Goal: Contribute content: Contribute content

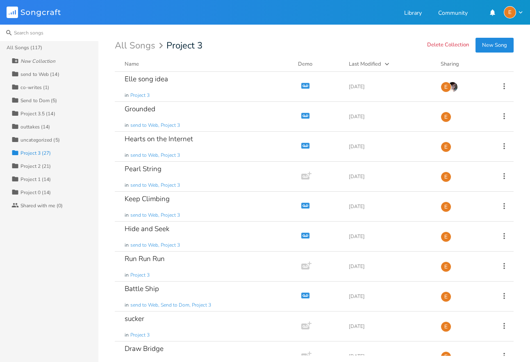
click at [27, 31] on input at bounding box center [49, 33] width 98 height 16
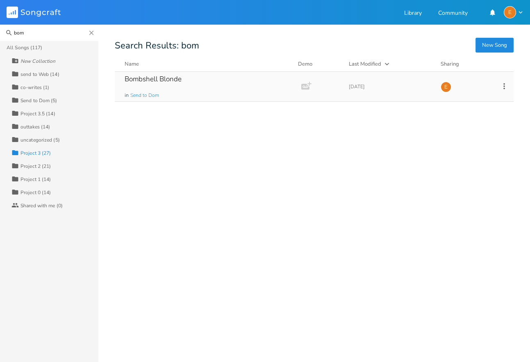
type input "bom"
click at [181, 79] on div "Bombshell Blonde" at bounding box center [153, 78] width 57 height 7
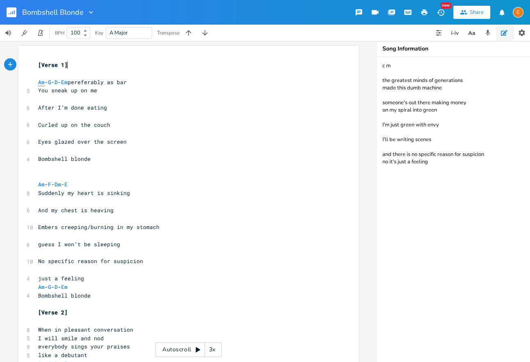
click at [41, 82] on span "Am" at bounding box center [41, 82] width 7 height 8
type textarea "Am"
click at [41, 82] on span "Am" at bounding box center [41, 82] width 7 height 8
click at [51, 82] on span "G" at bounding box center [49, 82] width 3 height 8
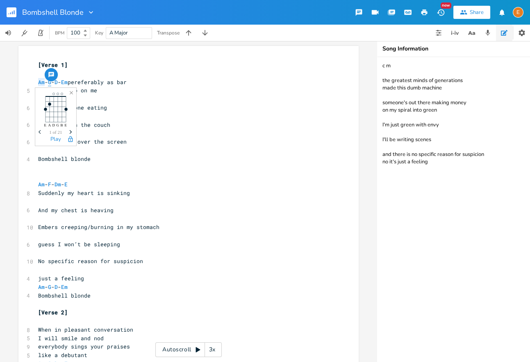
scroll to position [0, 0]
type textarea "G"
click at [51, 82] on span "G" at bounding box center [49, 82] width 3 height 8
click at [58, 83] on span "D" at bounding box center [56, 82] width 3 height 8
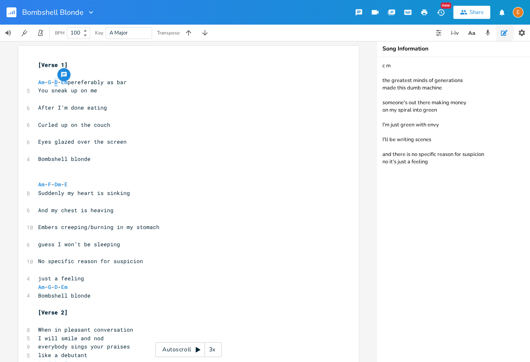
scroll to position [0, 0]
type textarea "D"
click at [58, 83] on span "D" at bounding box center [56, 82] width 3 height 8
click at [68, 82] on span "Em" at bounding box center [64, 82] width 7 height 8
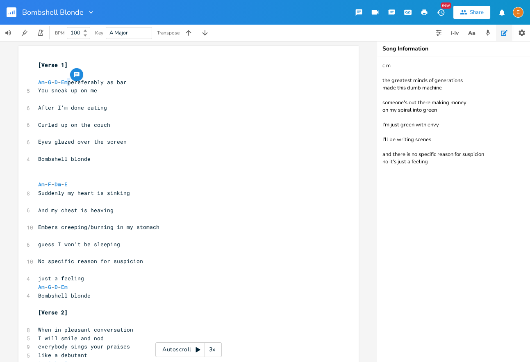
scroll to position [0, 0]
type textarea "Em"
click at [68, 82] on span "Em" at bounding box center [64, 82] width 7 height 8
click at [42, 82] on span "Am" at bounding box center [41, 82] width 7 height 8
type textarea "Am"
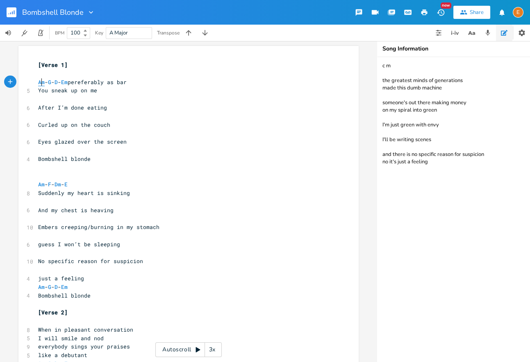
click at [42, 82] on span "Am" at bounding box center [41, 82] width 7 height 8
click at [51, 82] on span "G" at bounding box center [49, 82] width 3 height 8
type textarea "G"
click at [51, 82] on span "G" at bounding box center [49, 82] width 3 height 8
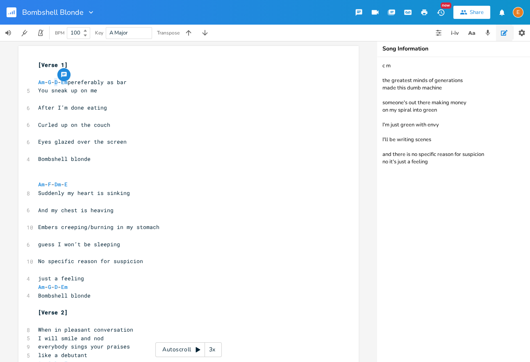
click at [68, 81] on button "button" at bounding box center [63, 74] width 13 height 13
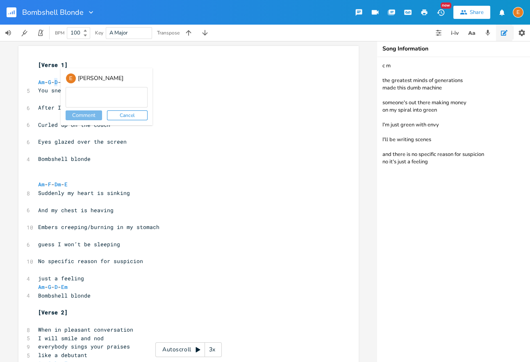
click at [62, 67] on span "[Verse 1]" at bounding box center [53, 64] width 30 height 7
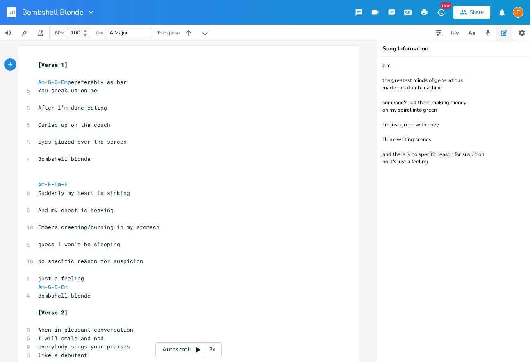
click at [58, 82] on span "D" at bounding box center [56, 82] width 3 height 8
type textarea "D"
click at [58, 82] on span "D" at bounding box center [56, 82] width 3 height 8
click at [68, 82] on span "Em" at bounding box center [64, 82] width 7 height 8
type textarea "Em"
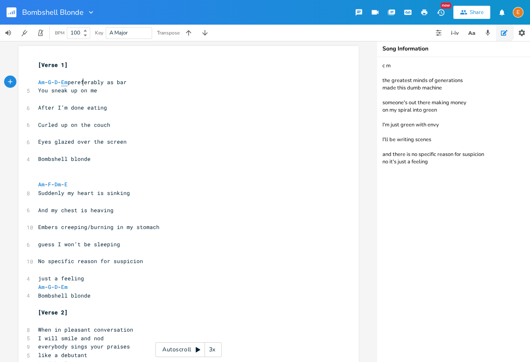
click at [68, 82] on span "Em" at bounding box center [64, 82] width 7 height 8
click at [41, 82] on span "Am" at bounding box center [41, 82] width 7 height 8
type textarea "Am"
click at [41, 82] on span "Am" at bounding box center [41, 82] width 7 height 8
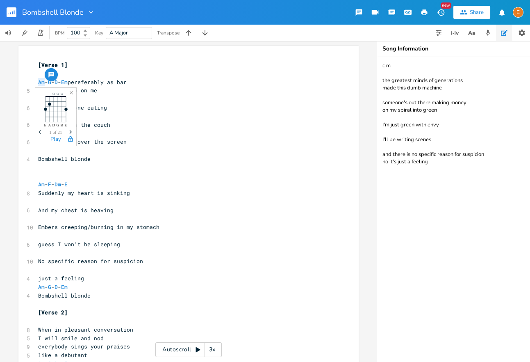
click at [51, 83] on span "G" at bounding box center [49, 82] width 3 height 8
type textarea "G"
click at [51, 83] on span "G" at bounding box center [49, 82] width 3 height 8
click at [58, 83] on span "D" at bounding box center [56, 82] width 3 height 8
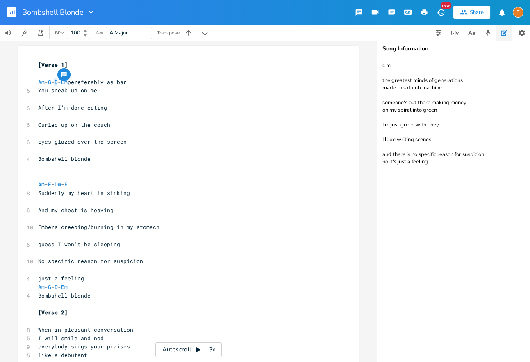
scroll to position [0, 0]
type textarea "D"
click at [58, 83] on span "D" at bounding box center [56, 82] width 3 height 8
click at [68, 81] on span "Em" at bounding box center [64, 82] width 7 height 8
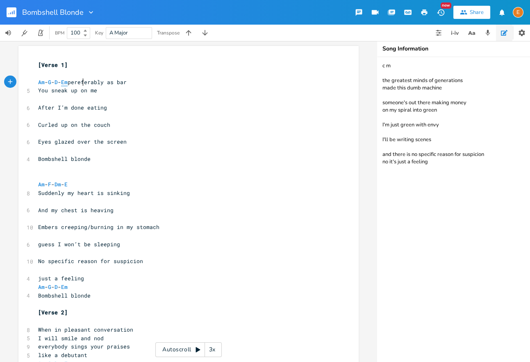
scroll to position [0, 0]
type textarea "Em"
click at [68, 81] on span "Em" at bounding box center [64, 82] width 7 height 8
click at [43, 185] on span "Am" at bounding box center [41, 184] width 7 height 8
type textarea "Am"
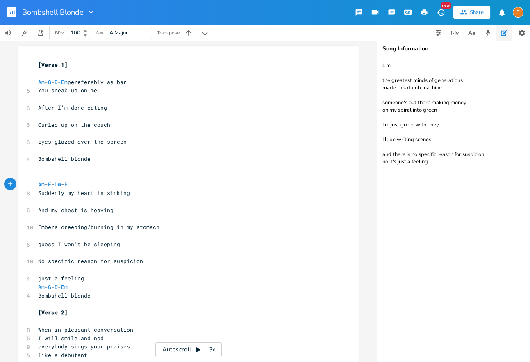
click at [43, 185] on span "Am" at bounding box center [41, 184] width 7 height 8
click at [51, 184] on span "F" at bounding box center [49, 184] width 3 height 8
type textarea "F"
click at [51, 184] on span "F" at bounding box center [49, 184] width 3 height 8
click at [61, 184] on span "Dm" at bounding box center [58, 184] width 7 height 8
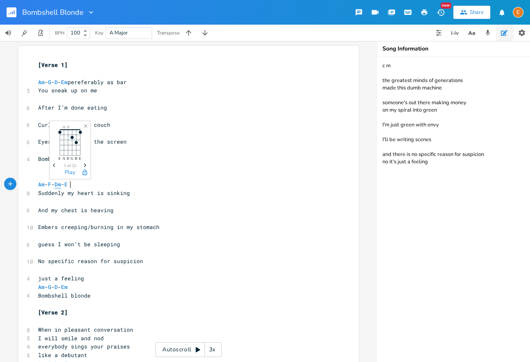
type textarea "Dm"
click at [61, 184] on span "Dm" at bounding box center [58, 184] width 7 height 8
click at [68, 185] on span "E" at bounding box center [65, 184] width 3 height 8
type textarea "E"
click at [68, 185] on span "E" at bounding box center [65, 184] width 3 height 8
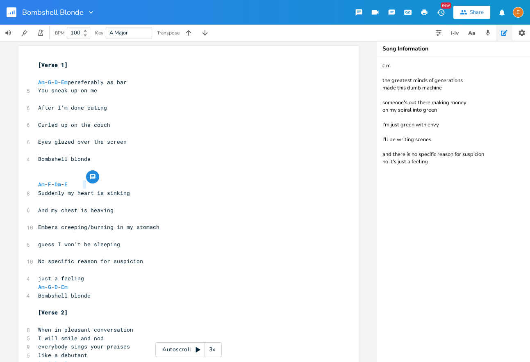
click at [43, 81] on span "Am" at bounding box center [41, 82] width 7 height 8
type textarea "Am"
click at [43, 81] on span "Am" at bounding box center [41, 82] width 7 height 8
click at [51, 82] on span "G" at bounding box center [49, 82] width 3 height 8
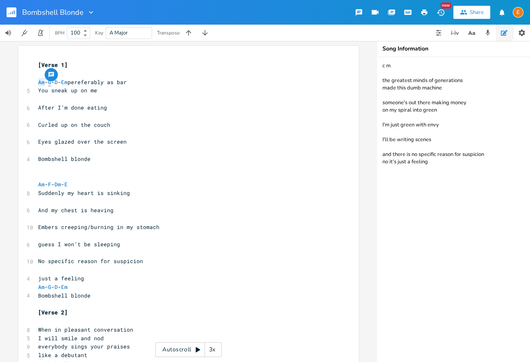
scroll to position [0, 0]
click at [51, 82] on span "G" at bounding box center [49, 82] width 3 height 8
click at [58, 83] on span "D" at bounding box center [56, 82] width 3 height 8
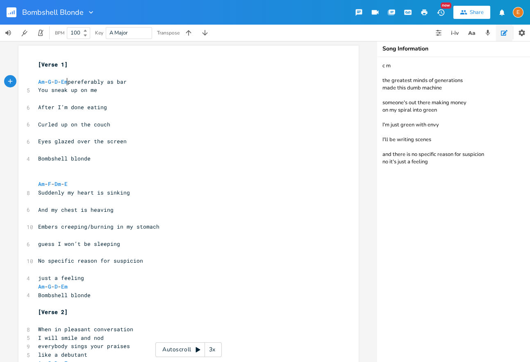
click at [67, 83] on span "Am - G - D - Em pereferably as bar" at bounding box center [82, 81] width 89 height 7
click at [68, 81] on span "Em" at bounding box center [64, 82] width 7 height 8
type textarea "Em"
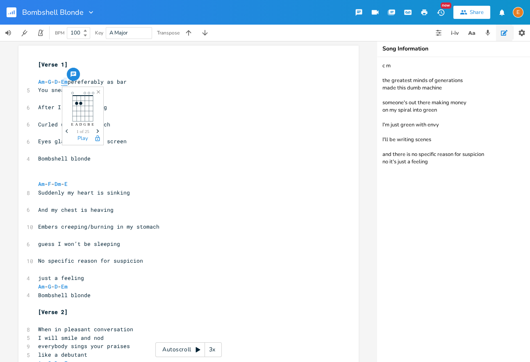
click at [68, 81] on span "Em" at bounding box center [64, 82] width 7 height 8
click at [41, 80] on span "Am" at bounding box center [41, 82] width 7 height 8
type textarea "Am"
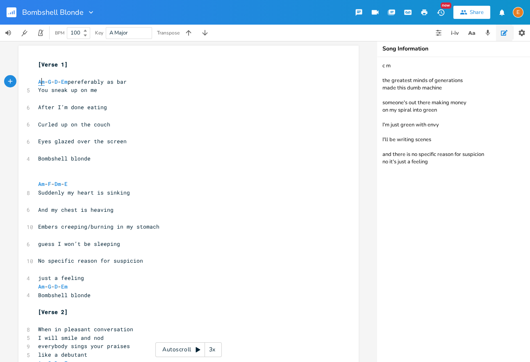
click at [41, 80] on span "Am" at bounding box center [41, 82] width 7 height 8
click at [51, 83] on span "G" at bounding box center [49, 82] width 3 height 8
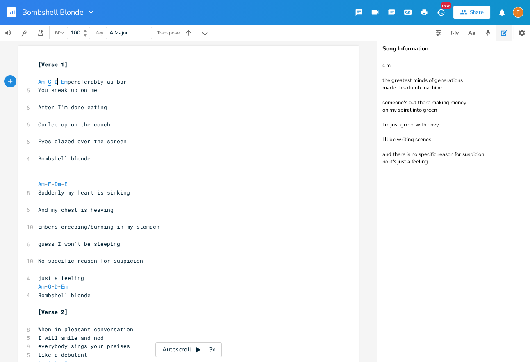
scroll to position [0, 1]
click at [41, 84] on span "Am" at bounding box center [41, 82] width 7 height 8
type textarea "Am"
click at [41, 84] on span "Am" at bounding box center [41, 82] width 7 height 8
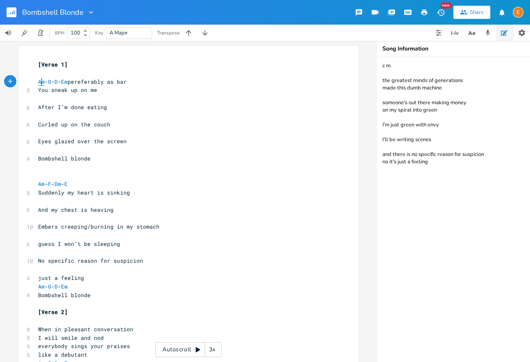
scroll to position [0, 10]
click at [10, 11] on rect "button" at bounding box center [12, 12] width 10 height 10
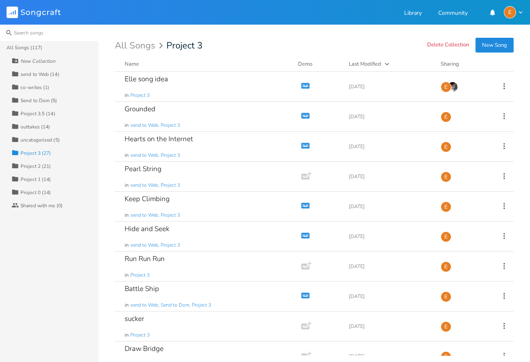
click at [52, 30] on input at bounding box center [49, 33] width 98 height 16
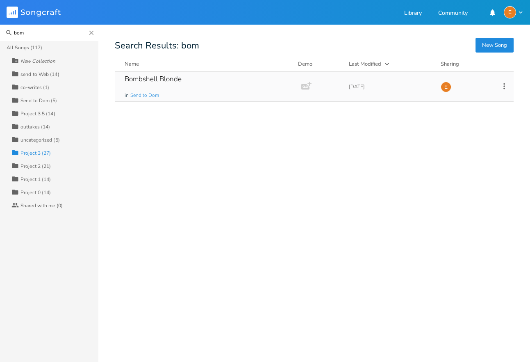
type input "bom"
click at [155, 80] on div "Bombshell Blonde" at bounding box center [153, 78] width 57 height 7
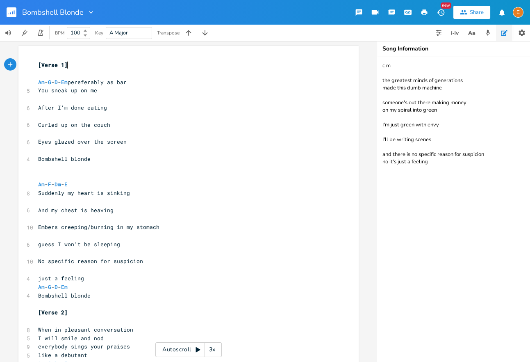
click at [40, 82] on span "Am" at bounding box center [41, 82] width 7 height 8
type textarea "Am"
click at [40, 82] on span "Am" at bounding box center [41, 82] width 7 height 8
click at [51, 83] on span "G" at bounding box center [49, 82] width 3 height 8
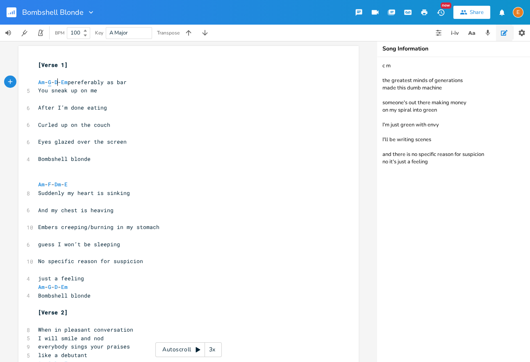
scroll to position [0, 0]
type textarea "G"
click at [51, 83] on span "G" at bounding box center [49, 82] width 3 height 8
click at [58, 83] on span "D" at bounding box center [56, 82] width 3 height 8
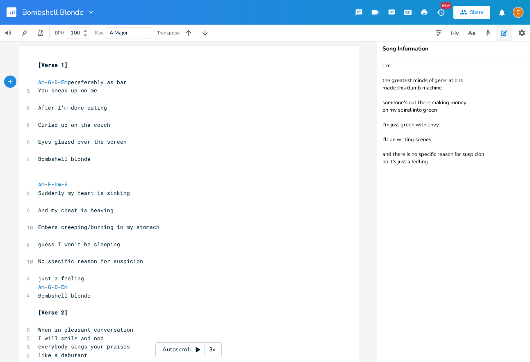
scroll to position [0, 0]
type textarea "D"
click at [58, 83] on span "D" at bounding box center [56, 81] width 3 height 7
click at [68, 83] on span "Em" at bounding box center [64, 82] width 7 height 8
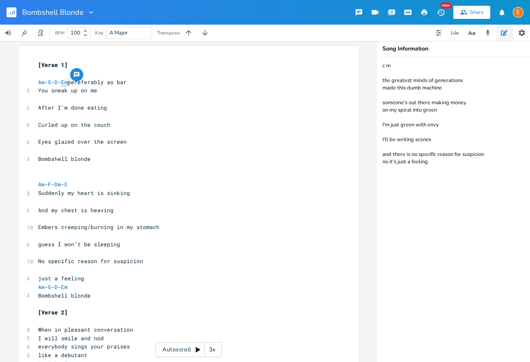
scroll to position [0, 0]
type textarea "Em"
click at [68, 83] on span "Em" at bounding box center [64, 82] width 7 height 8
click at [204, 35] on icon "button" at bounding box center [204, 32] width 5 height 5
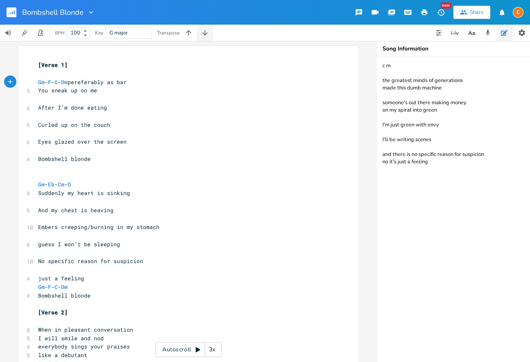
click at [204, 35] on icon "button" at bounding box center [204, 32] width 5 height 5
click at [188, 33] on icon "button" at bounding box center [189, 33] width 8 height 8
click at [205, 32] on icon "button" at bounding box center [205, 33] width 8 height 8
click at [191, 34] on icon "button" at bounding box center [189, 33] width 8 height 8
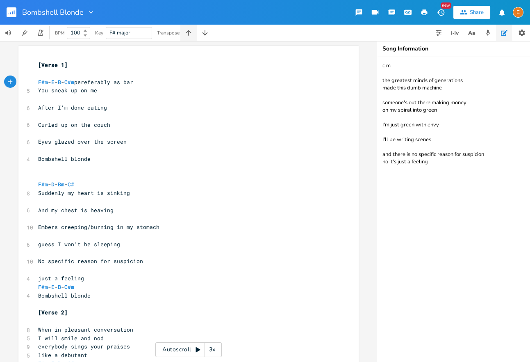
click at [191, 34] on icon "button" at bounding box center [189, 33] width 8 height 8
click at [207, 33] on icon "button" at bounding box center [204, 32] width 5 height 5
click at [203, 32] on icon "button" at bounding box center [205, 33] width 8 height 8
click at [43, 81] on span "Em" at bounding box center [41, 82] width 7 height 8
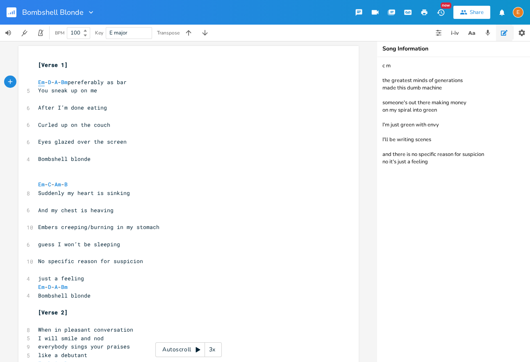
type textarea "Em"
click at [43, 81] on span "Em" at bounding box center [41, 82] width 7 height 8
click at [57, 82] on span "Em - D - A - Bm pereferably as bar" at bounding box center [82, 81] width 89 height 7
click at [51, 81] on span "D" at bounding box center [49, 82] width 3 height 8
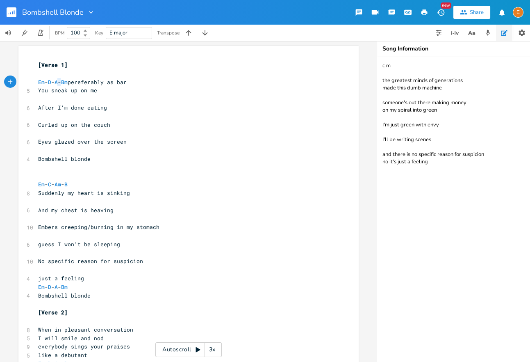
type textarea "Em - D - A - Bm pereferably as bar"
click at [51, 81] on span "D" at bounding box center [49, 82] width 3 height 8
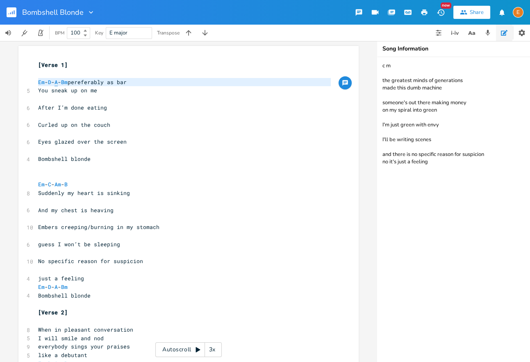
click at [58, 82] on span "A" at bounding box center [56, 82] width 3 height 8
type textarea "A"
click at [58, 82] on span "A" at bounding box center [56, 82] width 3 height 8
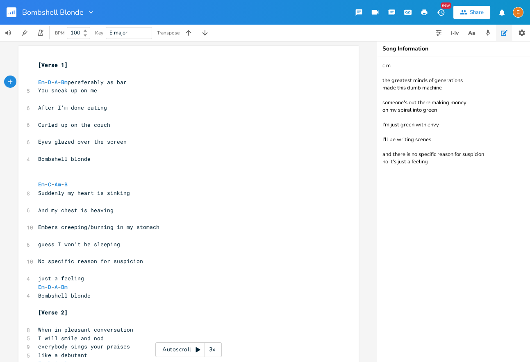
click at [68, 82] on span "Bm" at bounding box center [64, 82] width 7 height 8
type textarea "Bm"
click at [68, 82] on span "Bm" at bounding box center [64, 82] width 7 height 8
click at [42, 82] on span "Em" at bounding box center [41, 82] width 7 height 8
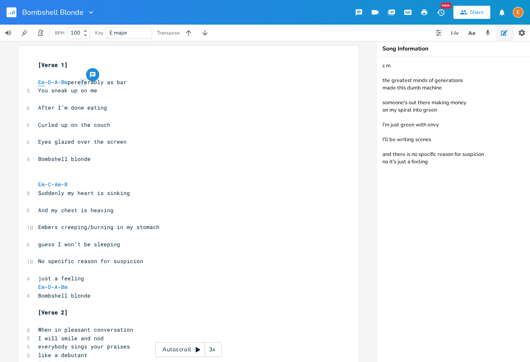
type textarea "Em"
click at [42, 82] on span "Em" at bounding box center [41, 82] width 7 height 8
click at [51, 82] on span "D" at bounding box center [49, 82] width 3 height 8
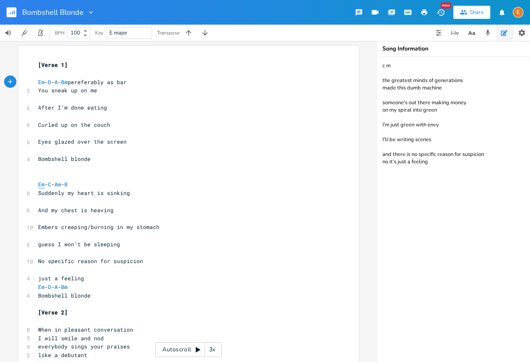
click at [43, 182] on span "Em" at bounding box center [41, 184] width 7 height 8
type textarea "Em"
drag, startPoint x: 43, startPoint y: 182, endPoint x: 52, endPoint y: 183, distance: 9.4
click at [43, 182] on span "Em" at bounding box center [41, 183] width 7 height 7
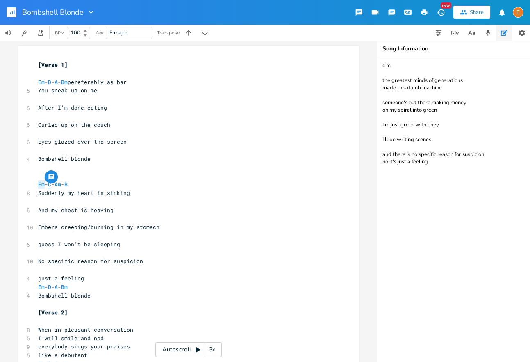
click at [51, 183] on span "C" at bounding box center [49, 184] width 3 height 8
type textarea "C"
click at [51, 183] on span "C" at bounding box center [49, 184] width 3 height 8
click at [61, 184] on span "Am" at bounding box center [58, 184] width 7 height 8
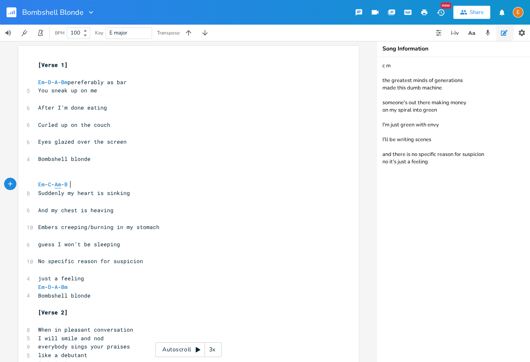
scroll to position [2, 10]
type textarea "Am"
click at [61, 184] on span "Am" at bounding box center [58, 184] width 7 height 8
click at [68, 184] on span "B" at bounding box center [65, 184] width 3 height 8
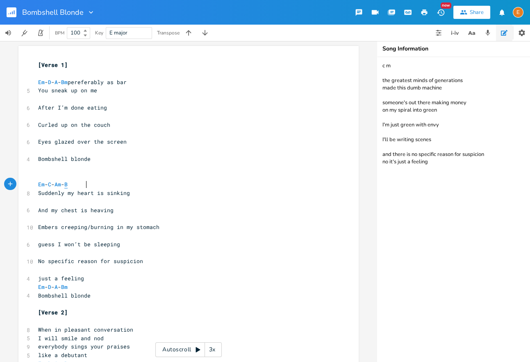
type textarea "B"
click at [68, 184] on span "B" at bounding box center [65, 184] width 3 height 8
click at [42, 182] on span "Em" at bounding box center [41, 184] width 7 height 8
type textarea "Em"
click at [42, 182] on span "Em" at bounding box center [41, 184] width 7 height 8
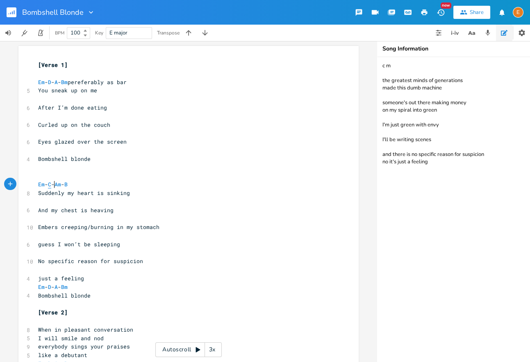
click at [51, 184] on span "C" at bounding box center [49, 184] width 3 height 8
type textarea "C"
click at [51, 184] on span "C" at bounding box center [49, 184] width 3 height 8
click at [67, 183] on button "Add Comment" at bounding box center [63, 176] width 13 height 13
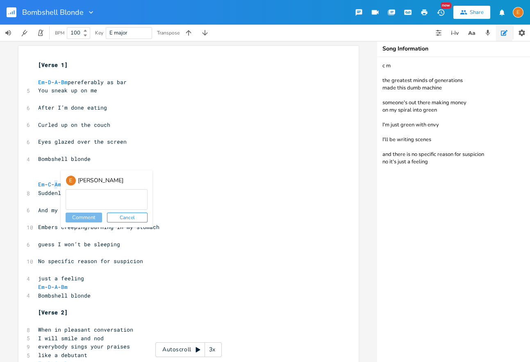
click at [67, 183] on div "E" at bounding box center [71, 180] width 11 height 11
click at [55, 169] on pre "​" at bounding box center [184, 167] width 296 height 9
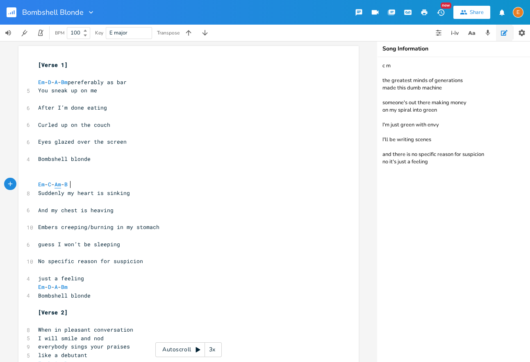
click at [61, 184] on span "Am" at bounding box center [58, 184] width 7 height 8
type textarea "Am"
click at [61, 184] on span "Am" at bounding box center [58, 184] width 7 height 8
click at [68, 184] on span "B" at bounding box center [65, 184] width 3 height 8
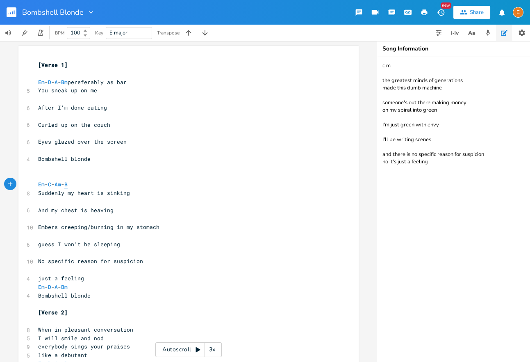
type textarea "B"
click at [68, 184] on span "B" at bounding box center [65, 184] width 3 height 8
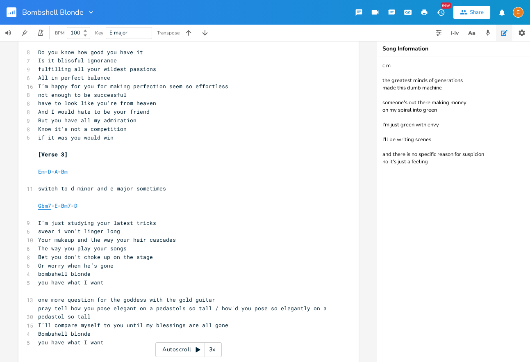
scroll to position [2, 0]
click at [46, 204] on span "Gbm7" at bounding box center [44, 206] width 13 height 8
type textarea "Gbm7"
click at [46, 204] on span "Gbm7" at bounding box center [44, 206] width 13 height 8
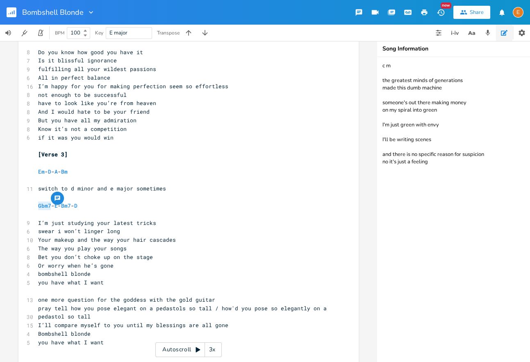
click at [60, 204] on button "button" at bounding box center [57, 197] width 13 height 13
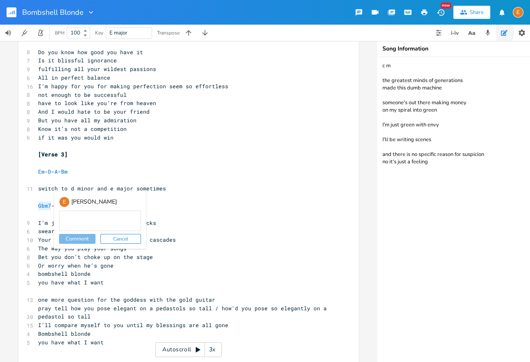
scroll to position [2, 0]
click at [40, 210] on pre "​" at bounding box center [184, 214] width 296 height 9
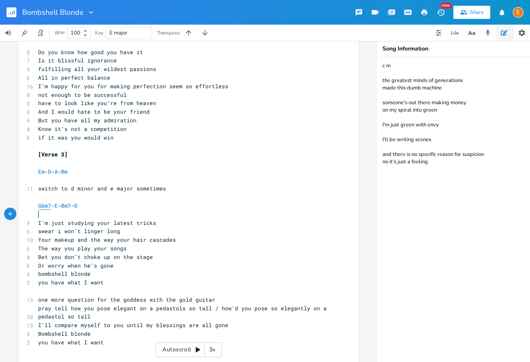
click at [48, 205] on span "Gbm7" at bounding box center [44, 206] width 13 height 8
type textarea "Gbm7"
click at [48, 205] on span "Gbm7" at bounding box center [44, 206] width 13 height 8
click at [58, 205] on span "E" at bounding box center [56, 206] width 3 height 8
type textarea "E"
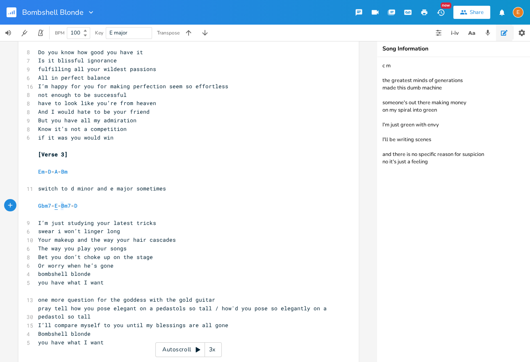
click at [58, 205] on span "E" at bounding box center [56, 206] width 3 height 8
click at [71, 205] on span "Bm7" at bounding box center [66, 206] width 10 height 8
type textarea "Bm7"
click at [71, 205] on span "Bm7" at bounding box center [66, 206] width 10 height 8
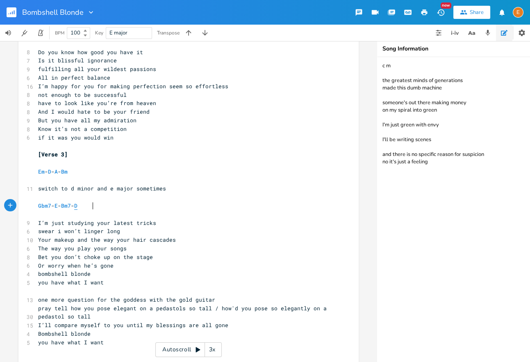
click at [78, 205] on span "D" at bounding box center [75, 206] width 3 height 8
type textarea "D"
click at [78, 205] on span "D" at bounding box center [75, 206] width 3 height 8
click at [47, 206] on span "Gbm7" at bounding box center [44, 206] width 13 height 8
type textarea "Gbm7"
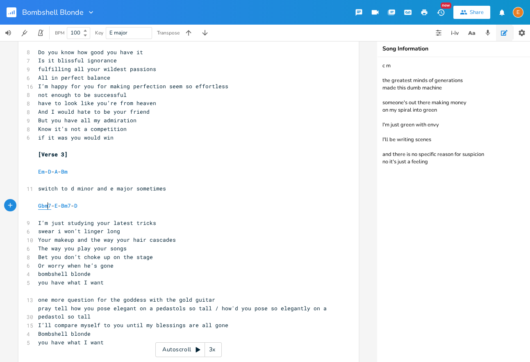
click at [47, 206] on span "Gbm7" at bounding box center [44, 206] width 13 height 8
click at [58, 205] on span "E" at bounding box center [56, 206] width 3 height 8
type textarea "E"
click at [58, 205] on span "E" at bounding box center [56, 206] width 3 height 8
click at [71, 204] on span "Bm7" at bounding box center [66, 206] width 10 height 8
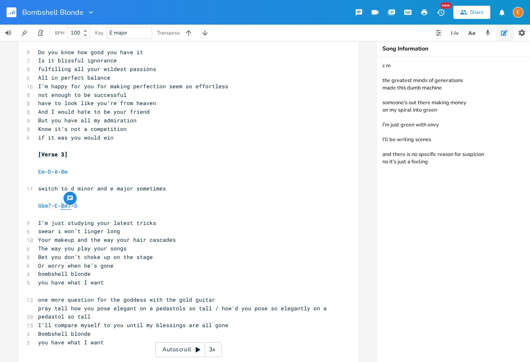
type textarea "Bm7"
click at [71, 204] on span "Bm7" at bounding box center [66, 206] width 10 height 8
click at [78, 205] on span "D" at bounding box center [75, 206] width 3 height 8
type textarea "D"
click at [78, 205] on span "D" at bounding box center [75, 206] width 3 height 8
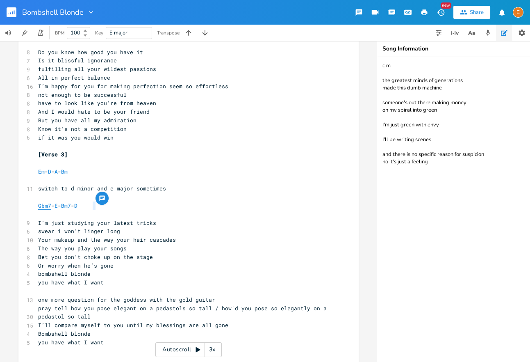
click at [44, 206] on span "Gbm7" at bounding box center [44, 206] width 13 height 8
type textarea "Gbm7"
click at [44, 206] on span "Gbm7" at bounding box center [44, 206] width 13 height 8
click at [58, 206] on span "E" at bounding box center [56, 206] width 3 height 8
type textarea "E"
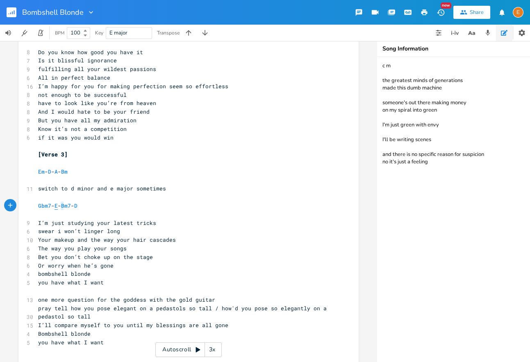
click at [58, 206] on span "E" at bounding box center [56, 206] width 3 height 8
click at [71, 206] on span "Bm7" at bounding box center [66, 206] width 10 height 8
type textarea "Bm7"
click at [71, 206] on span "Bm7" at bounding box center [66, 206] width 10 height 8
click at [78, 206] on span "D" at bounding box center [75, 206] width 3 height 8
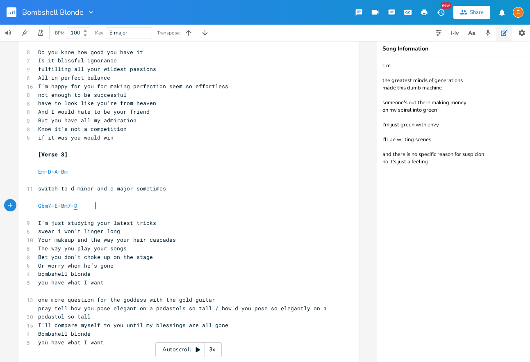
type textarea "D"
click at [78, 206] on span "D" at bounding box center [75, 206] width 3 height 8
click at [46, 205] on span "Gbm7" at bounding box center [44, 206] width 13 height 8
type textarea "Gbm7"
click at [47, 205] on span "Gbm7" at bounding box center [44, 206] width 13 height 8
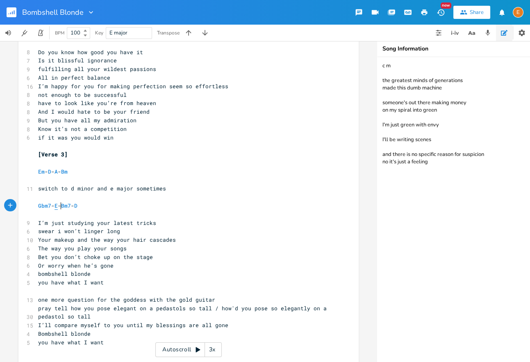
click at [58, 205] on span "E" at bounding box center [56, 206] width 3 height 8
type textarea "E"
click at [58, 205] on span "E" at bounding box center [56, 206] width 3 height 8
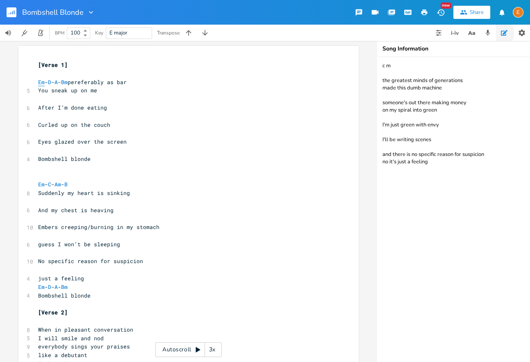
click at [44, 82] on span "Em" at bounding box center [41, 82] width 7 height 8
type textarea "Em"
click at [44, 82] on span "Em" at bounding box center [41, 82] width 7 height 8
